Goal: Communication & Community: Connect with others

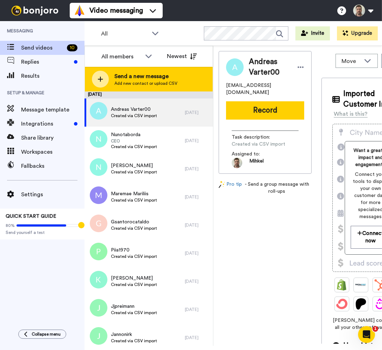
click at [133, 82] on span "Add new contact or upload CSV" at bounding box center [145, 84] width 63 height 6
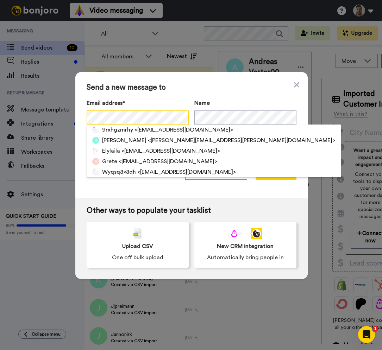
scroll to position [0, 5]
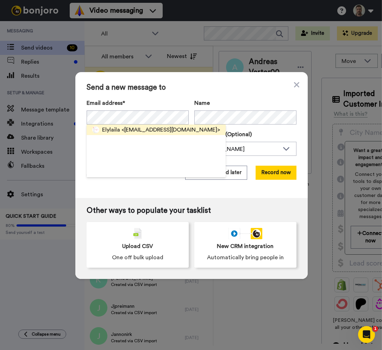
click at [121, 132] on span "<g778ggjpzs@privaterelay.appleid.com>" at bounding box center [170, 130] width 99 height 8
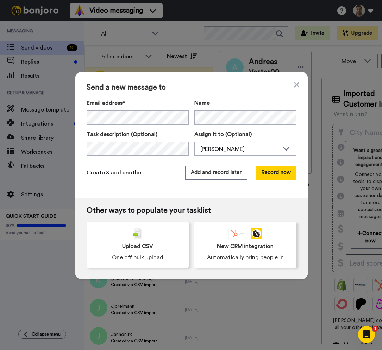
click at [102, 171] on span "Create & add another" at bounding box center [115, 173] width 57 height 8
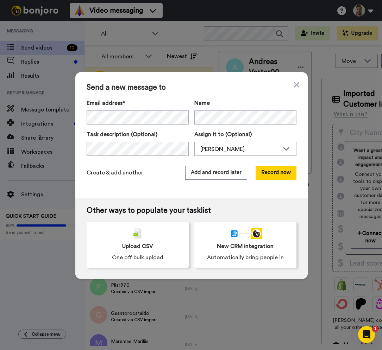
click at [110, 173] on span "Create & add another" at bounding box center [115, 173] width 57 height 8
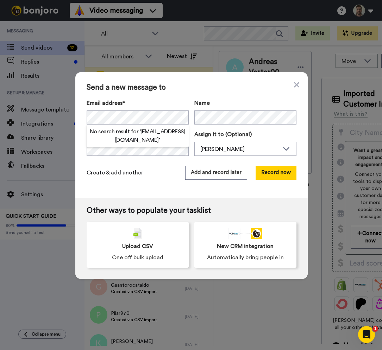
click at [108, 173] on span "Create & add another" at bounding box center [115, 173] width 57 height 8
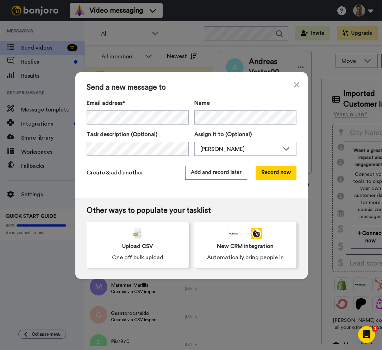
click at [120, 174] on span "Create & add another" at bounding box center [115, 173] width 57 height 8
click at [108, 185] on div "Send a new message to Email address* No search result for ‘ jbittner92@gmail.co…" at bounding box center [191, 135] width 232 height 126
click at [120, 172] on span "Create & add another" at bounding box center [115, 173] width 57 height 8
click at [122, 173] on span "Create & add another" at bounding box center [115, 173] width 57 height 8
click at [123, 190] on div "Send a new message to Email address* No search result for ‘ daniel.gortsinski@g…" at bounding box center [191, 135] width 232 height 126
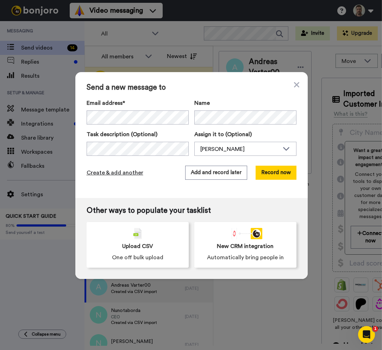
click at [125, 175] on span "Create & add another" at bounding box center [115, 173] width 57 height 8
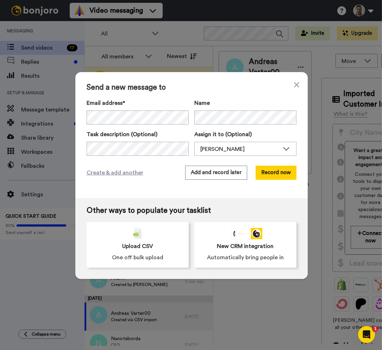
click at [149, 181] on div "Send a new message to Email address* No search result for ‘ darioandroid3d@gmai…" at bounding box center [191, 135] width 232 height 126
click at [126, 172] on span "Create & add another" at bounding box center [115, 173] width 57 height 8
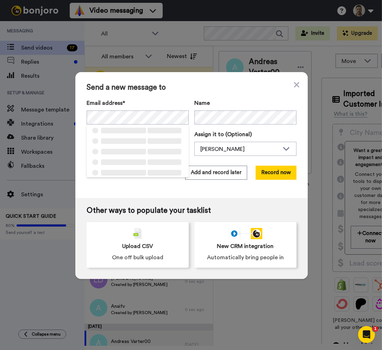
click at [127, 189] on div "Send a new message to Email address* ‌ ‌ ‌ ‌ ‌ ‌ ‌ ‌ ‌ ‌ ‌ ‌ ‌ ‌ ‌ Name Task de…" at bounding box center [191, 135] width 232 height 126
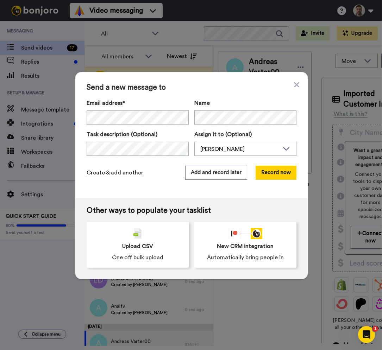
click at [116, 175] on span "Create & add another" at bounding box center [115, 173] width 57 height 8
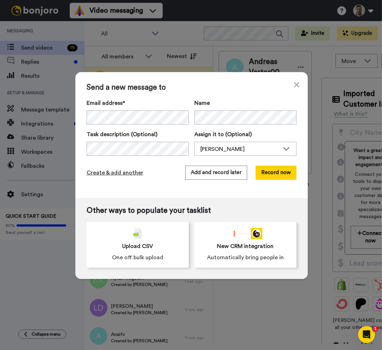
click at [111, 174] on span "Create & add another" at bounding box center [115, 173] width 57 height 8
click at [112, 173] on span "Create & add another" at bounding box center [115, 173] width 57 height 8
click at [106, 173] on span "Create & add another" at bounding box center [115, 173] width 57 height 8
click at [121, 172] on span "Create & add another" at bounding box center [115, 173] width 57 height 8
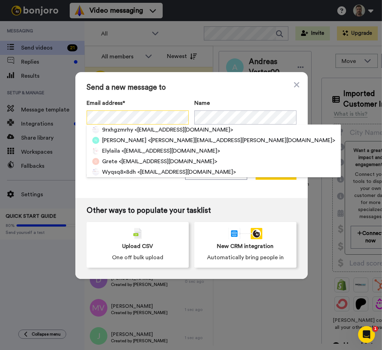
scroll to position [0, 8]
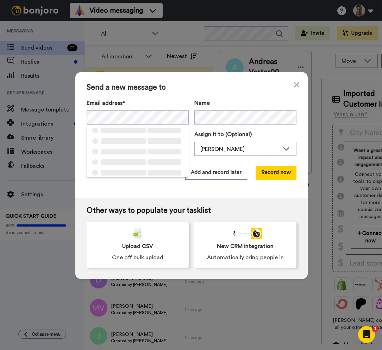
click at [122, 188] on div "Send a new message to Email address* ‌ ‌ ‌ ‌ ‌ ‌ ‌ ‌ ‌ ‌ ‌ ‌ ‌ ‌ ‌ Name Task de…" at bounding box center [191, 135] width 232 height 126
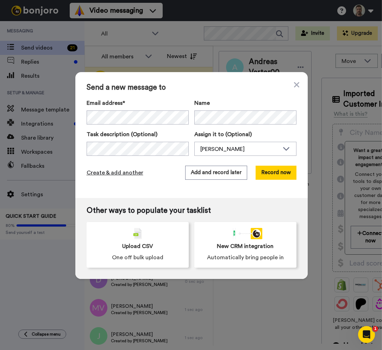
click at [109, 174] on span "Create & add another" at bounding box center [115, 173] width 57 height 8
click at [118, 170] on span "Create & add another" at bounding box center [115, 173] width 57 height 8
click at [114, 189] on div "Send a new message to Email address* ‌ ‌ ‌ ‌ ‌ ‌ ‌ ‌ ‌ ‌ ‌ ‌ ‌ ‌ ‌ Name Task de…" at bounding box center [191, 135] width 232 height 126
click at [109, 175] on span "Create & add another" at bounding box center [115, 173] width 57 height 8
click at [109, 172] on span "Create & add another" at bounding box center [115, 173] width 57 height 8
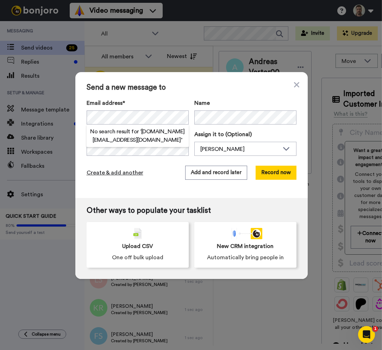
click at [116, 172] on span "Create & add another" at bounding box center [115, 173] width 57 height 8
click at [92, 192] on div "Send a new message to Email address* No search result for ‘ viikmanrainer24@gma…" at bounding box center [191, 135] width 232 height 126
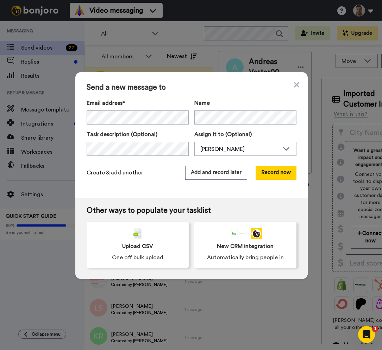
click at [114, 174] on span "Create & add another" at bounding box center [115, 173] width 57 height 8
click at [126, 174] on span "Create & add another" at bounding box center [115, 173] width 57 height 8
click at [115, 173] on span "Create & add another" at bounding box center [115, 173] width 57 height 8
click at [117, 196] on div "Send a new message to Email address* No search result for ‘ renate.klava@gmail.…" at bounding box center [191, 135] width 232 height 126
click at [114, 175] on span "Create & add another" at bounding box center [115, 173] width 57 height 8
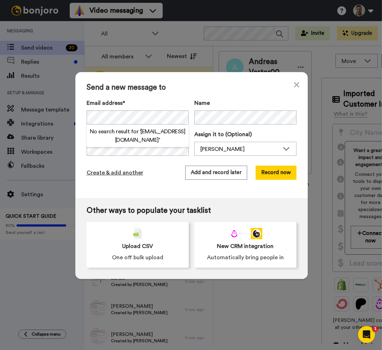
click at [112, 173] on span "Create & add another" at bounding box center [115, 173] width 57 height 8
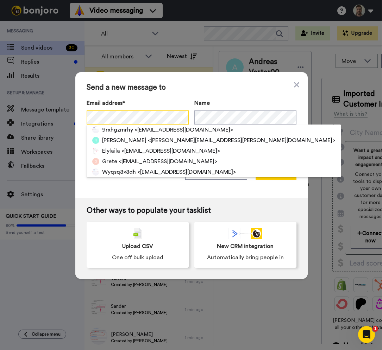
scroll to position [0, 10]
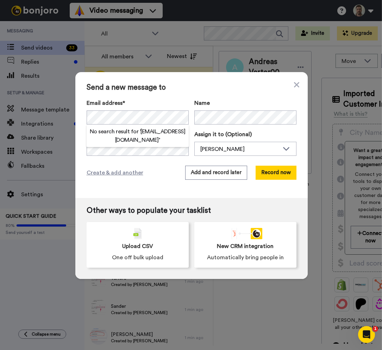
click at [110, 189] on div "Send a new message to Email address* No search result for ‘ b6mrg9p8mt@privater…" at bounding box center [191, 135] width 232 height 126
click at [116, 174] on span "Create & add another" at bounding box center [115, 173] width 57 height 8
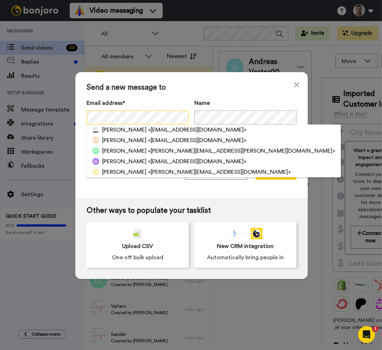
scroll to position [0, 7]
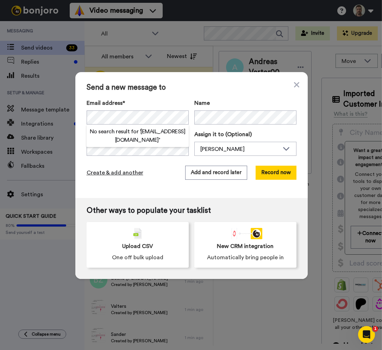
drag, startPoint x: 125, startPoint y: 190, endPoint x: 115, endPoint y: 175, distance: 17.7
click at [125, 190] on div "Send a new message to Email address* No search result for ‘ tthz8vm9dx@privater…" at bounding box center [191, 135] width 232 height 126
click at [114, 172] on span "Create & add another" at bounding box center [115, 173] width 57 height 8
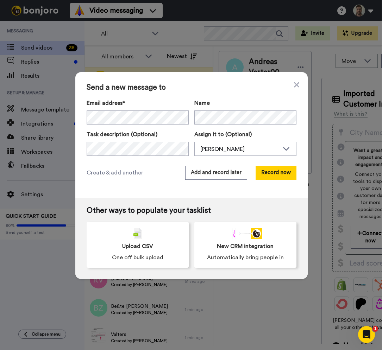
click at [298, 86] on div "Send a new message to Email address* Henry K <b6mrg9p8mt@privaterelay.appleid.c…" at bounding box center [191, 135] width 232 height 126
click at [293, 85] on icon at bounding box center [295, 84] width 5 height 5
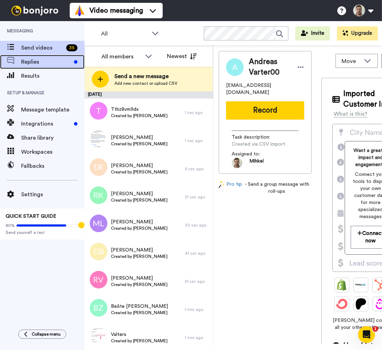
click at [45, 66] on span "Replies" at bounding box center [46, 62] width 50 height 8
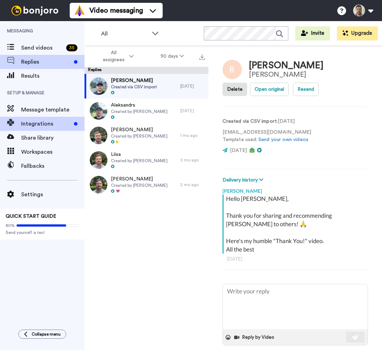
type textarea "x"
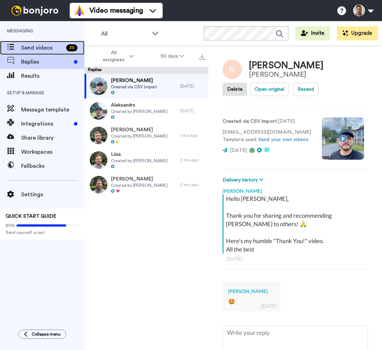
click at [40, 48] on span "Send videos" at bounding box center [42, 48] width 42 height 8
